Goal: Task Accomplishment & Management: Manage account settings

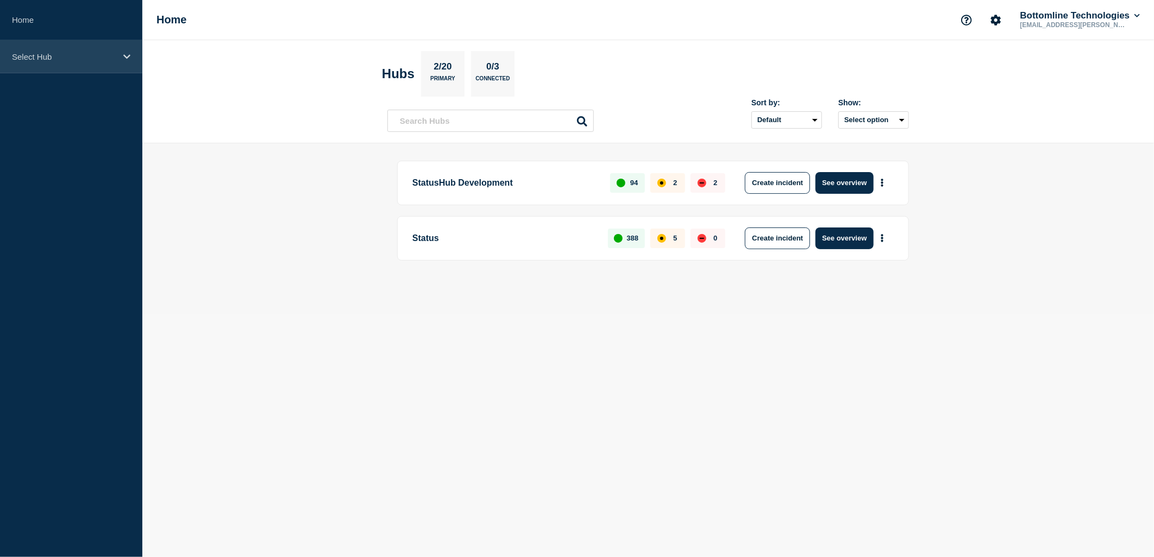
click at [88, 60] on p "Select Hub" at bounding box center [64, 56] width 104 height 9
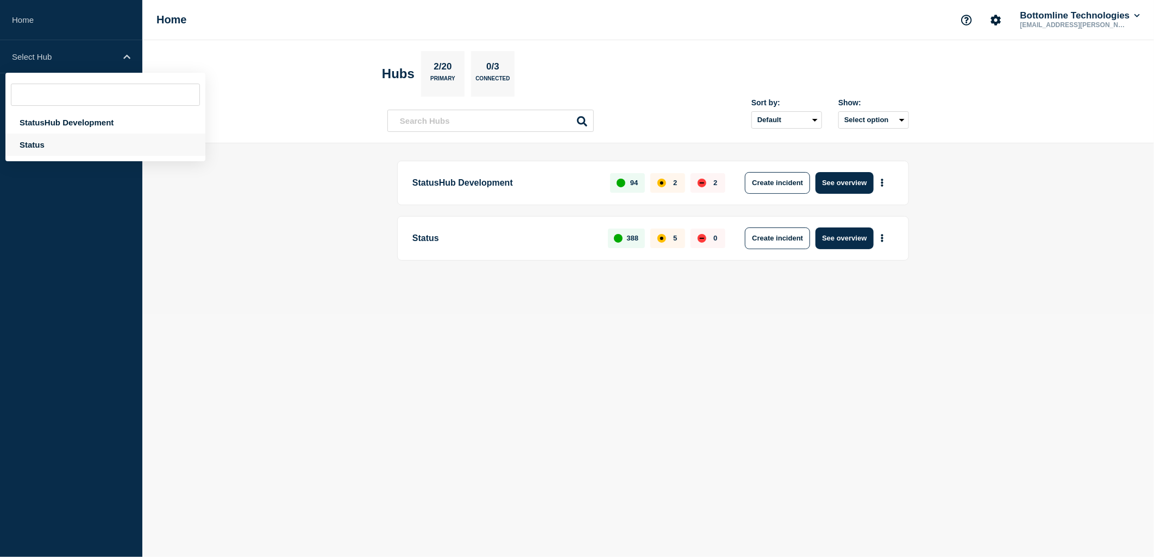
click at [58, 149] on div "Status" at bounding box center [105, 145] width 200 height 22
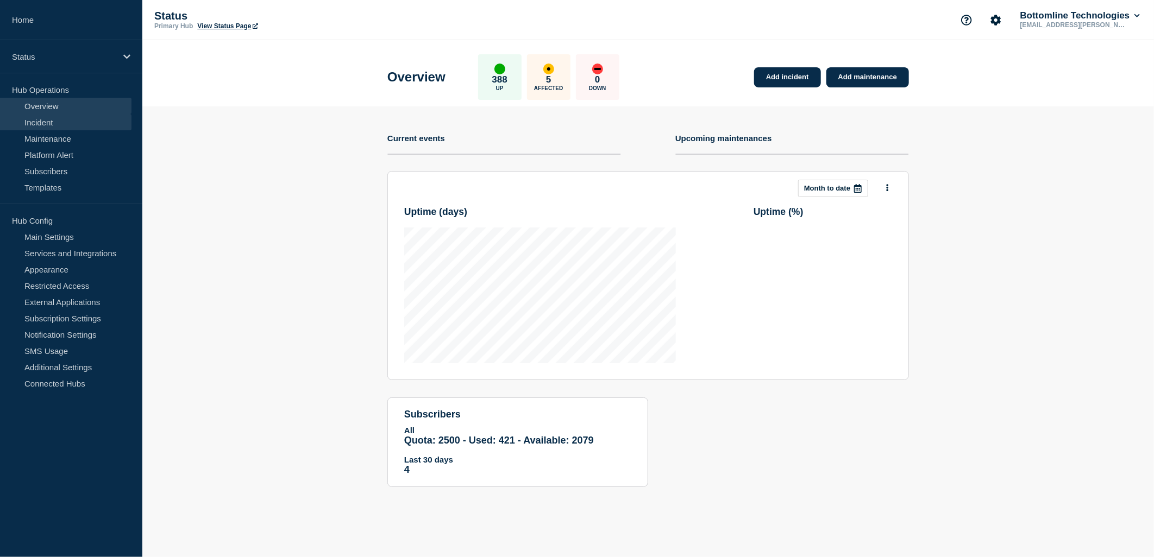
click at [57, 122] on link "Incident" at bounding box center [65, 122] width 131 height 16
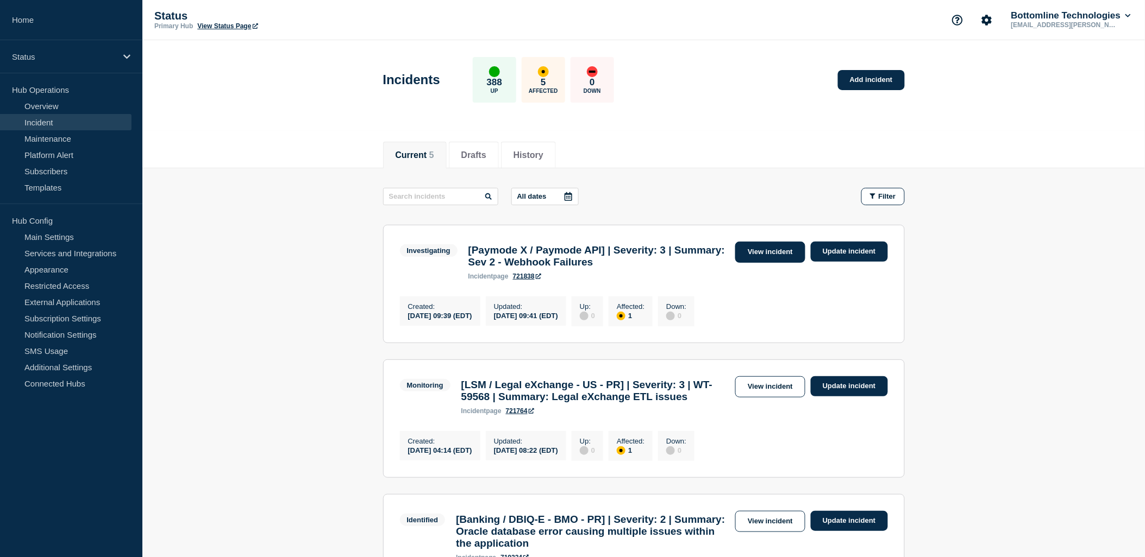
click at [772, 256] on link "View incident" at bounding box center [770, 252] width 70 height 21
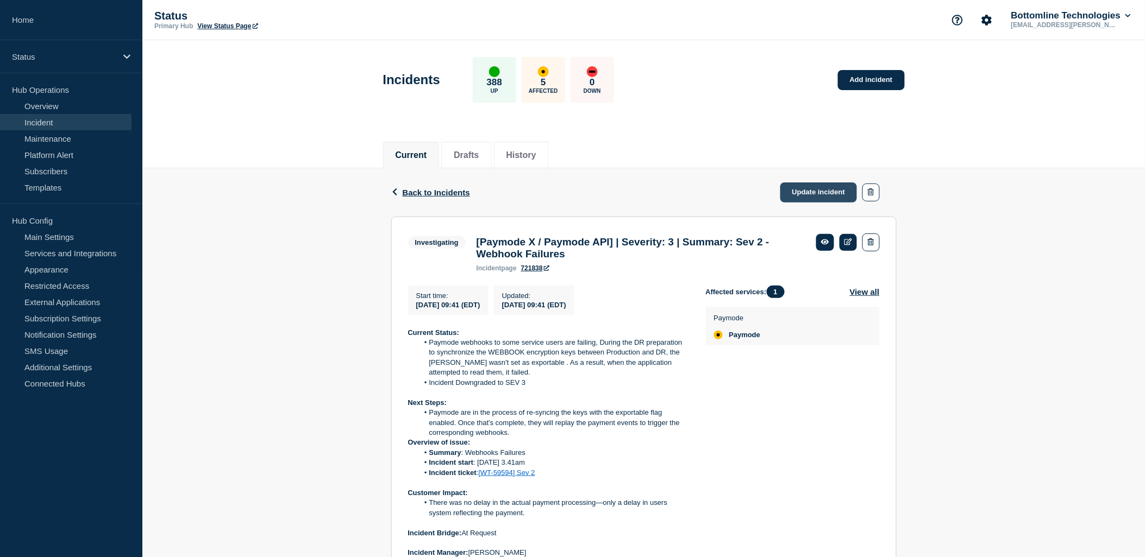
click at [806, 191] on link "Update incident" at bounding box center [818, 193] width 77 height 20
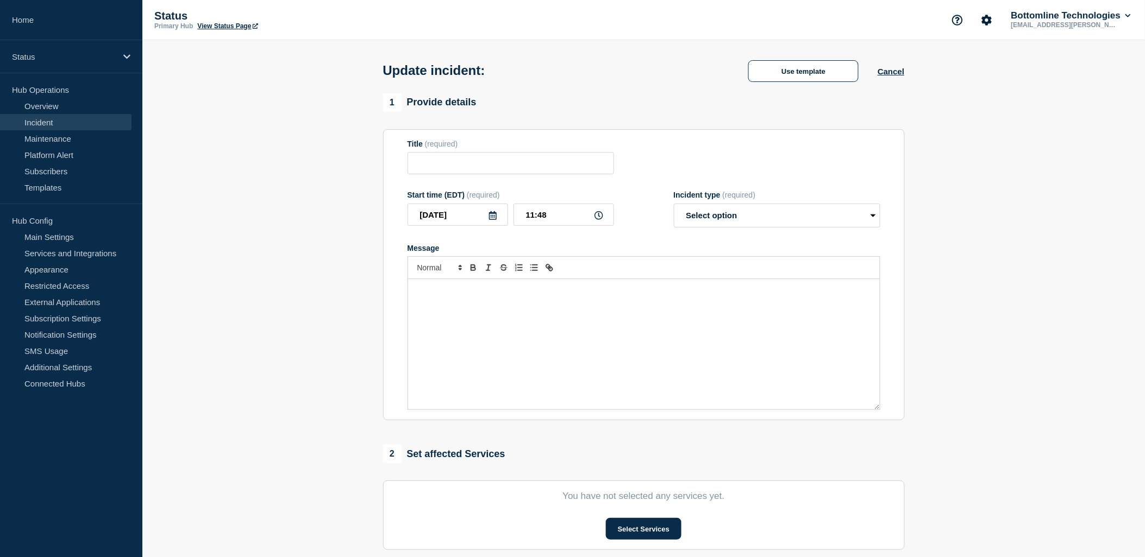
type input "[Paymode X / Paymode API] | Severity: 3 | Summary: Sev 2 - Webhook Failures"
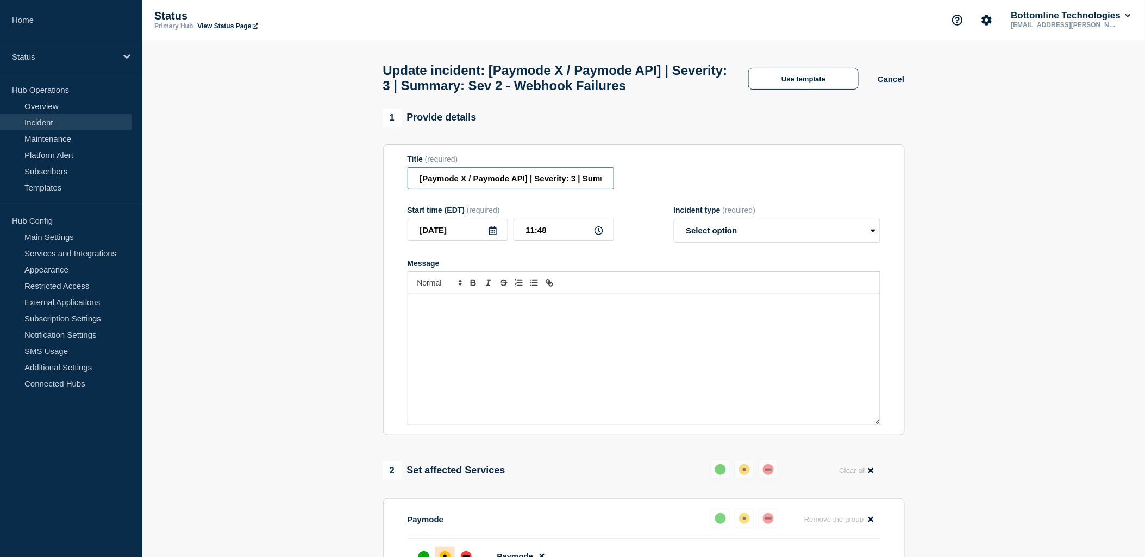
click at [509, 183] on input "[Paymode X / Paymode API] | Severity: 3 | Summary: Sev 2 - Webhook Failures" at bounding box center [511, 178] width 206 height 22
drag, startPoint x: 593, startPoint y: 191, endPoint x: 353, endPoint y: 195, distance: 240.2
click at [353, 195] on section "1 Provide details Title (required) [Paymode X / Paymode API] | Severity: 3 | Su…" at bounding box center [643, 510] width 1002 height 803
click at [884, 80] on button "Cancel" at bounding box center [890, 78] width 27 height 9
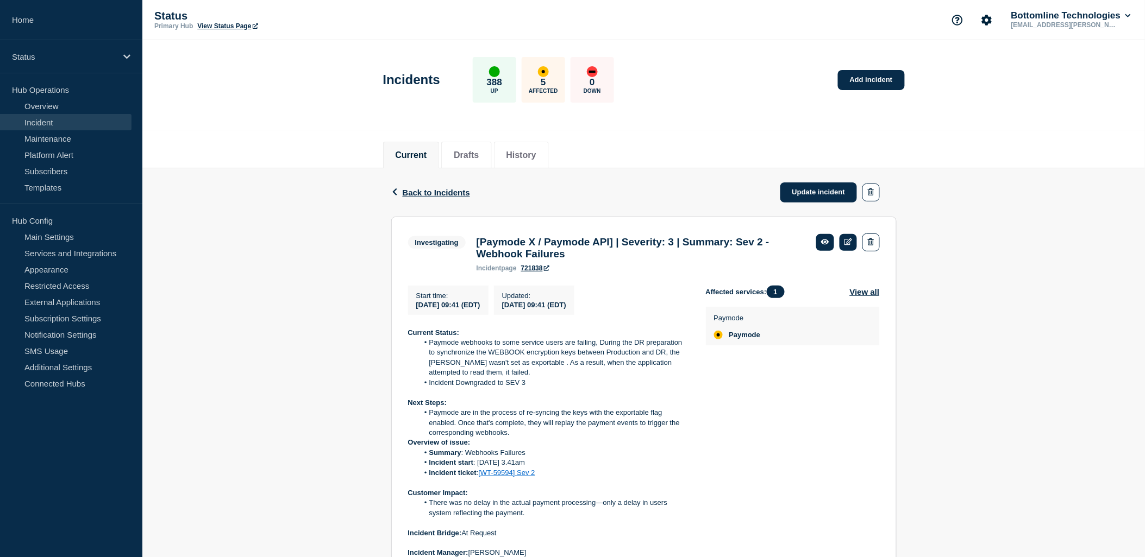
click at [46, 123] on link "Incident" at bounding box center [65, 122] width 131 height 16
